Goal: Transaction & Acquisition: Purchase product/service

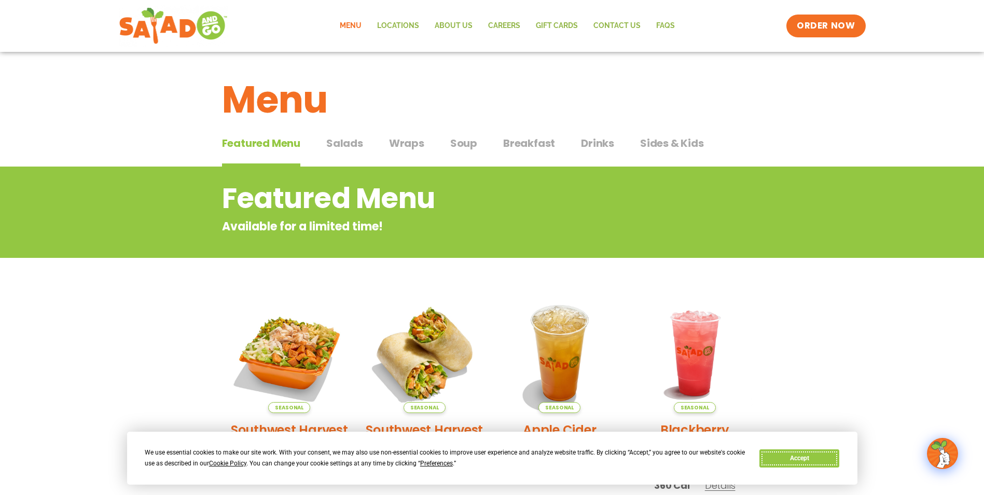
click at [794, 454] on button "Accept" at bounding box center [799, 458] width 80 height 18
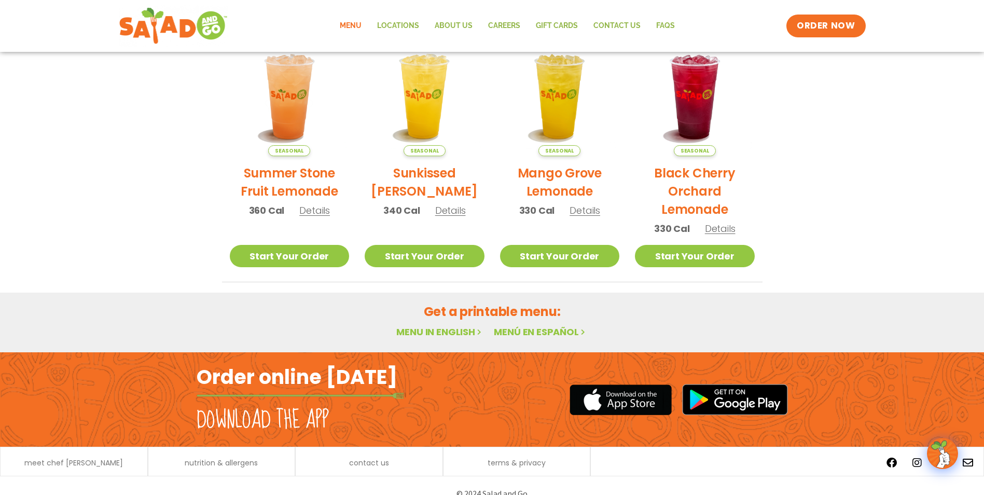
scroll to position [534, 0]
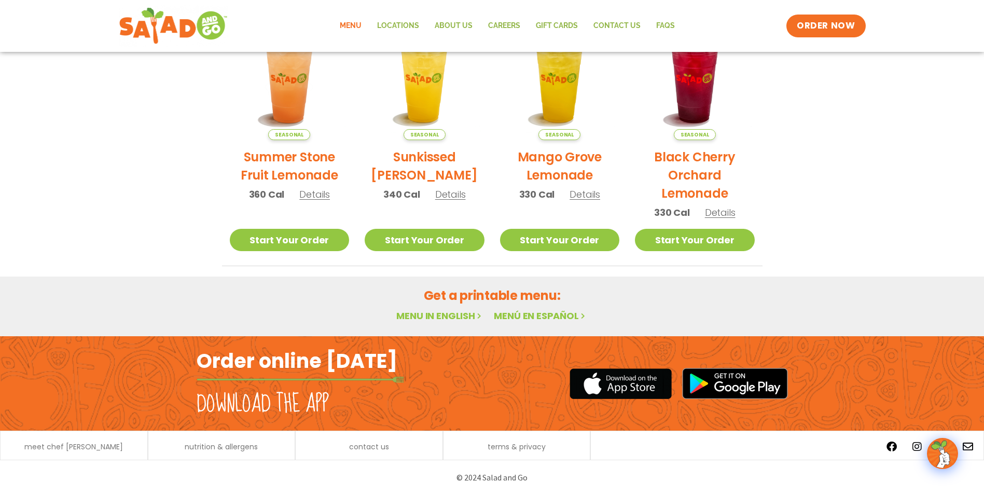
click at [440, 316] on link "Menu in English" at bounding box center [439, 315] width 87 height 13
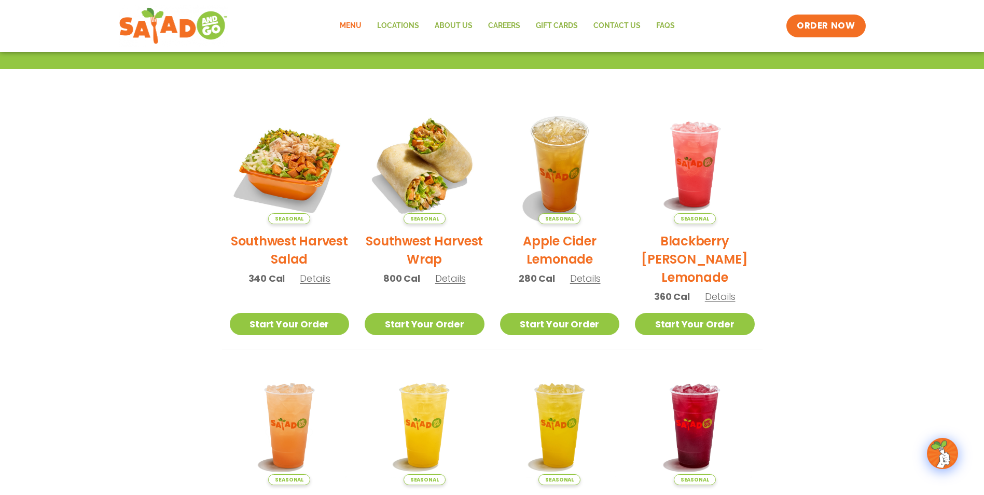
scroll to position [171, 0]
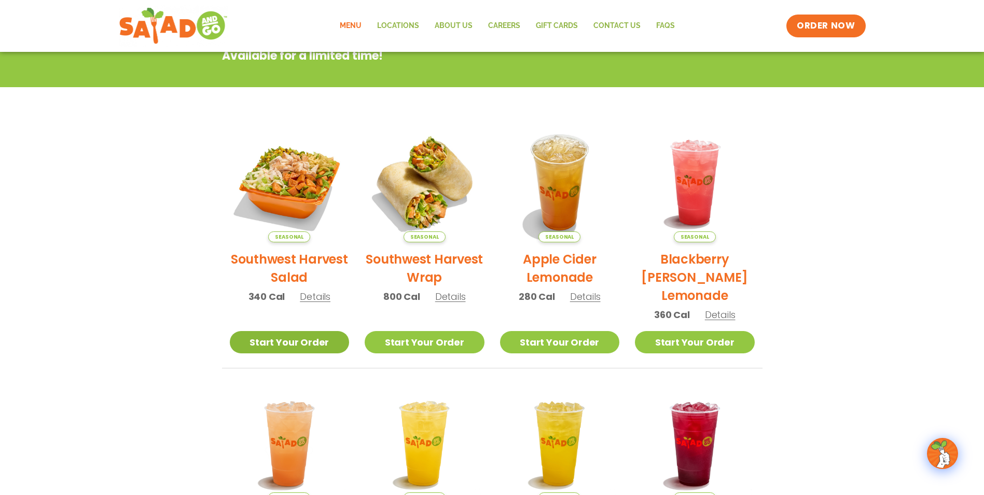
click at [302, 344] on link "Start Your Order" at bounding box center [290, 342] width 120 height 22
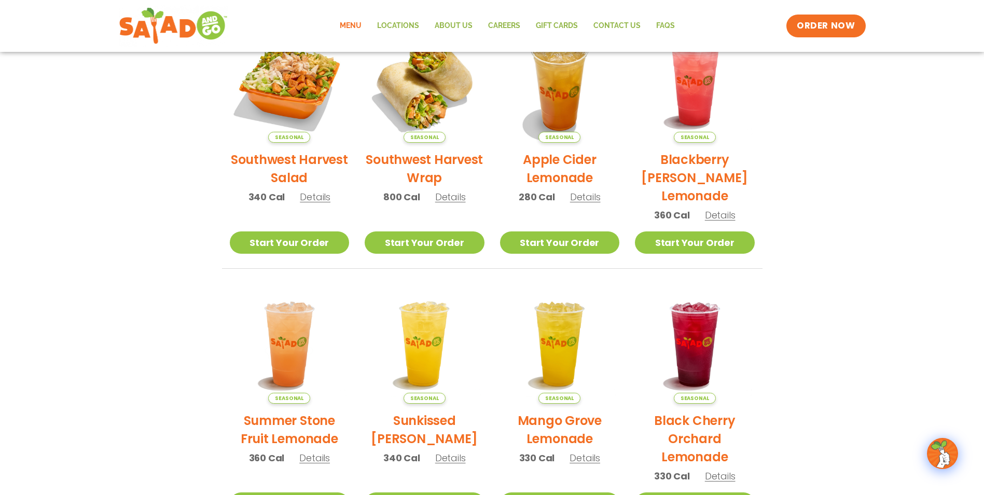
scroll to position [222, 0]
